Goal: Check status: Check status

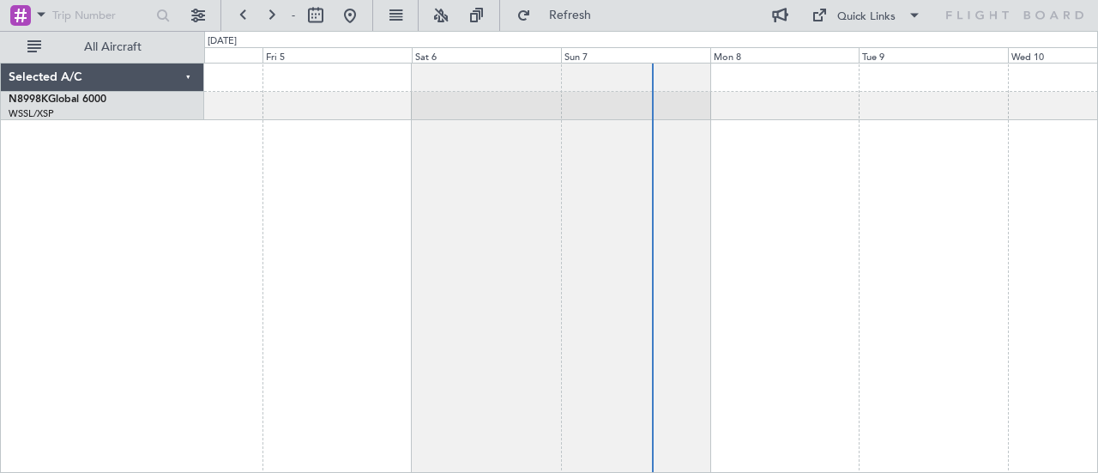
click at [454, 104] on div at bounding box center [651, 106] width 894 height 28
click at [47, 107] on div "WSSL/XSP Singapore (Seletar)" at bounding box center [106, 114] width 195 height 15
click at [649, 146] on div at bounding box center [651, 268] width 895 height 411
click at [651, 146] on div at bounding box center [651, 268] width 895 height 411
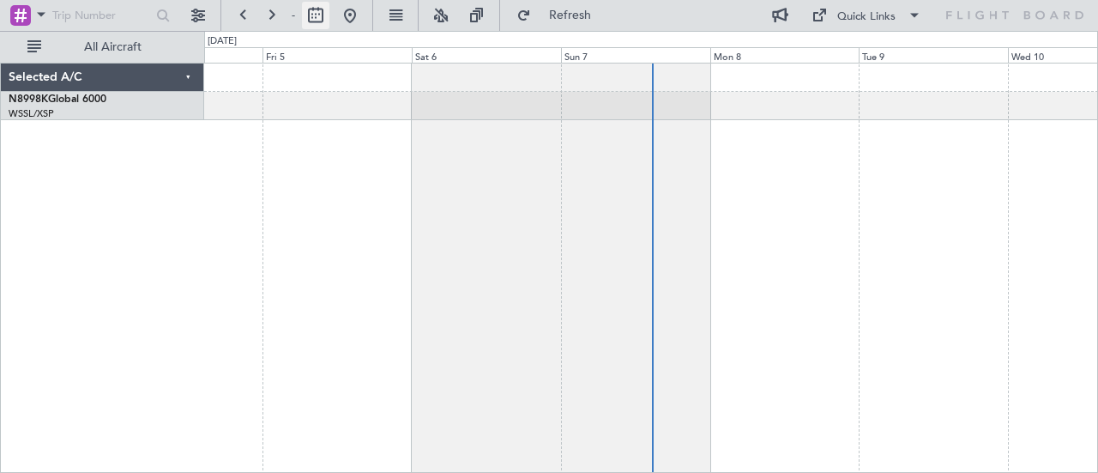
click at [316, 23] on button at bounding box center [315, 15] width 27 height 27
select select "9"
select select "2025"
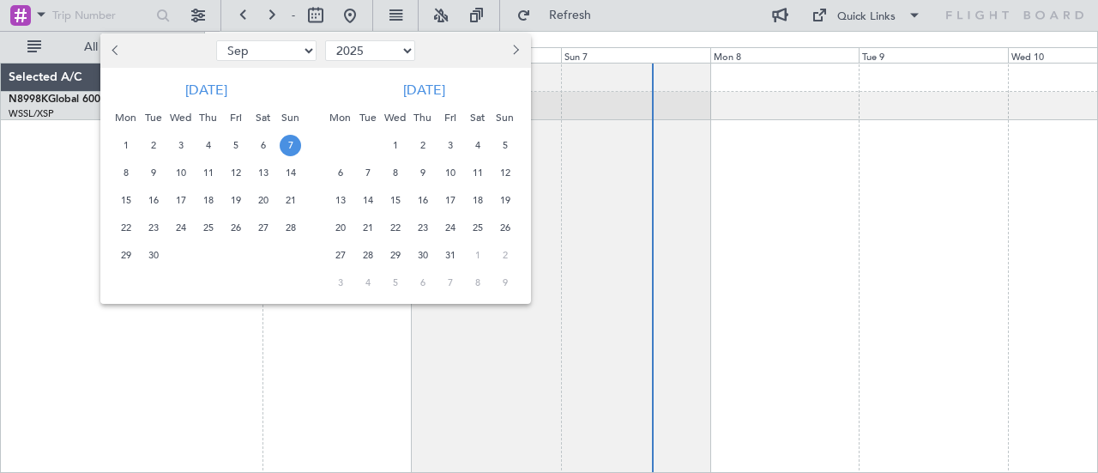
click at [281, 150] on span "7" at bounding box center [290, 145] width 21 height 21
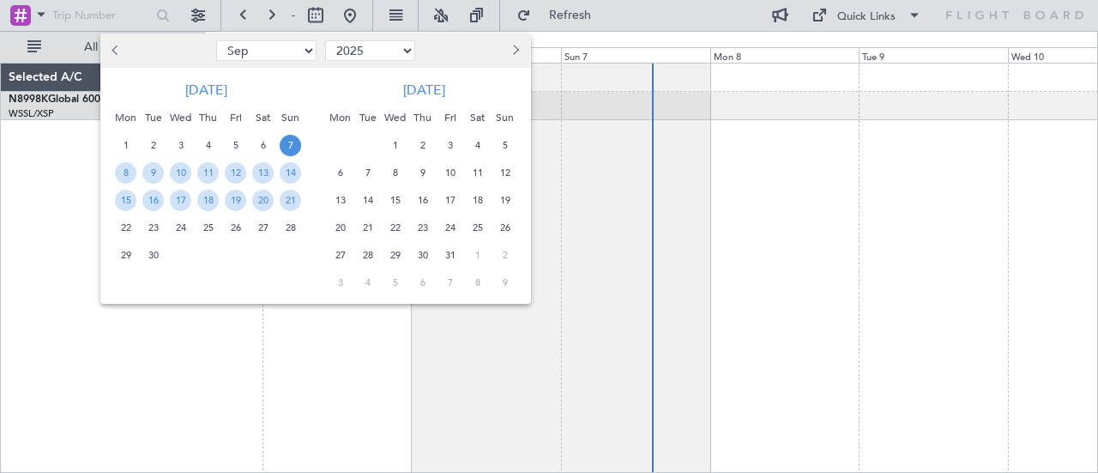
click at [281, 150] on span "7" at bounding box center [290, 145] width 21 height 21
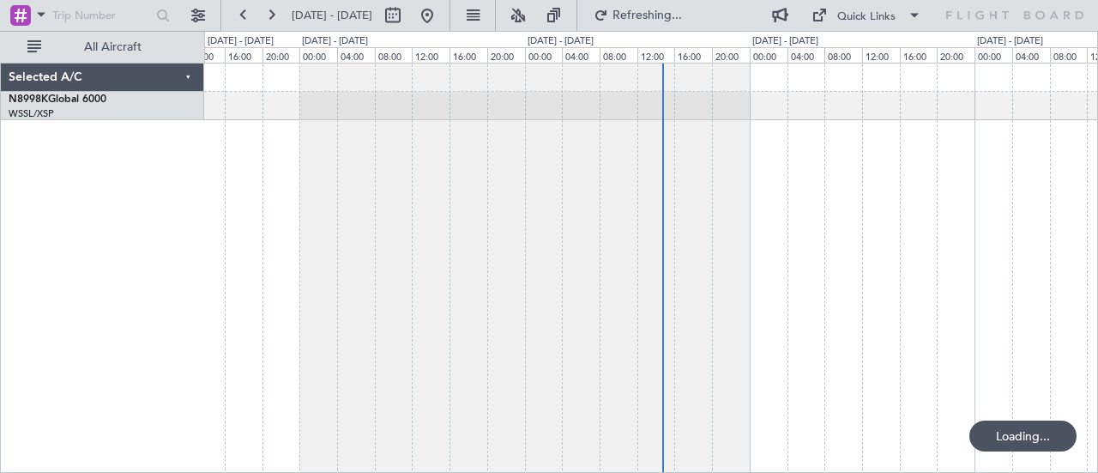
click at [281, 150] on div at bounding box center [651, 268] width 895 height 411
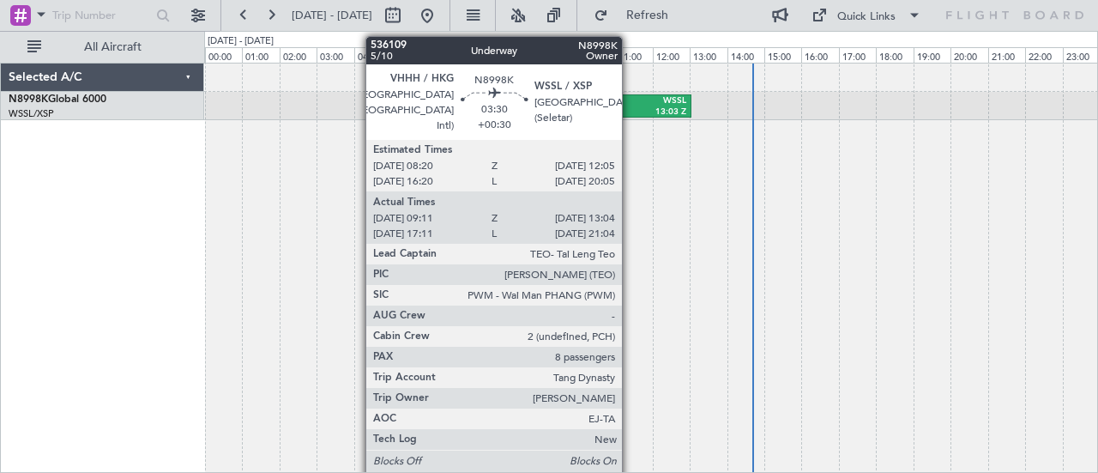
click at [631, 100] on div "WSSL" at bounding box center [652, 101] width 67 height 12
